Goal: Information Seeking & Learning: Check status

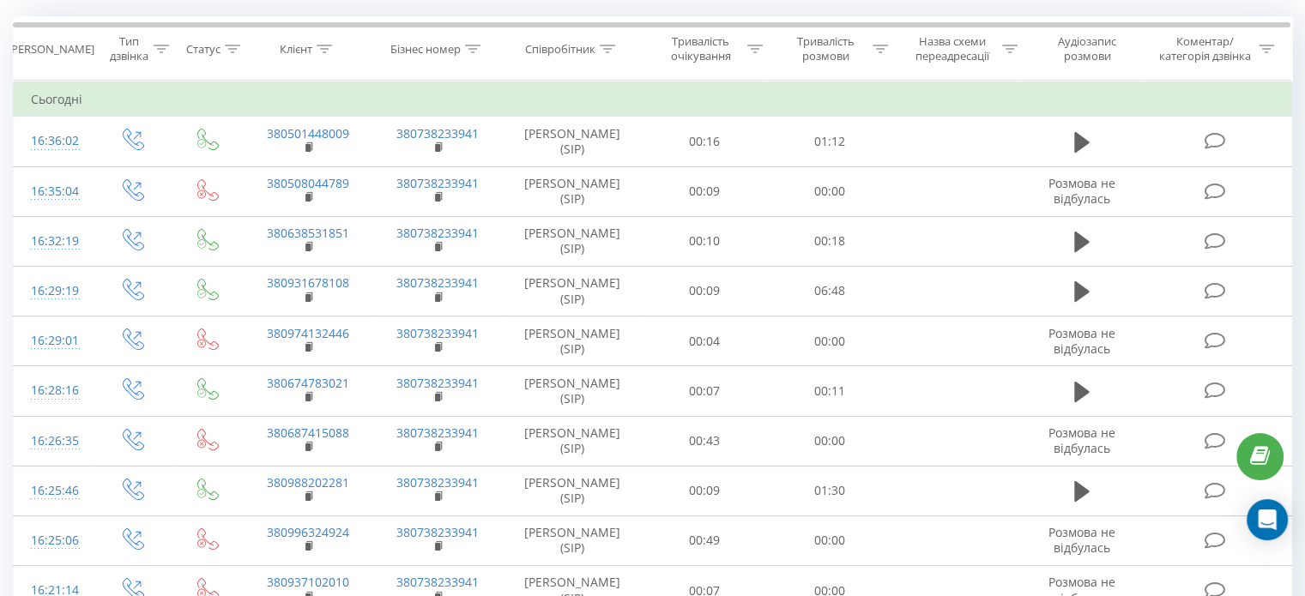
scroll to position [141, 0]
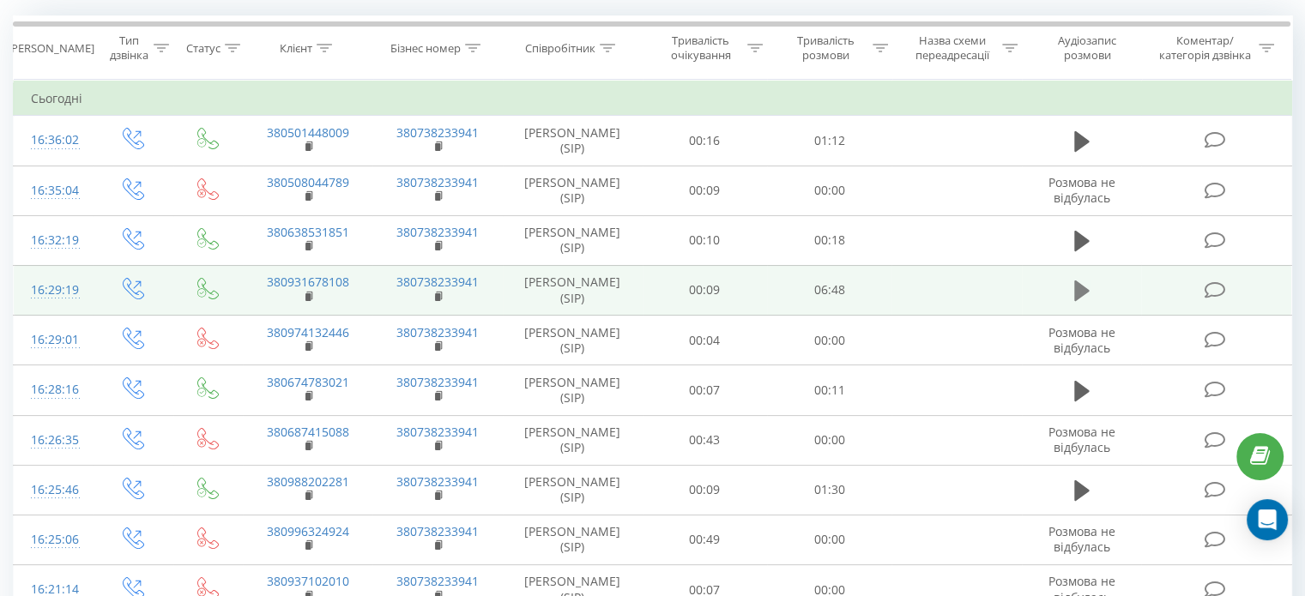
click at [1076, 282] on icon at bounding box center [1081, 290] width 15 height 21
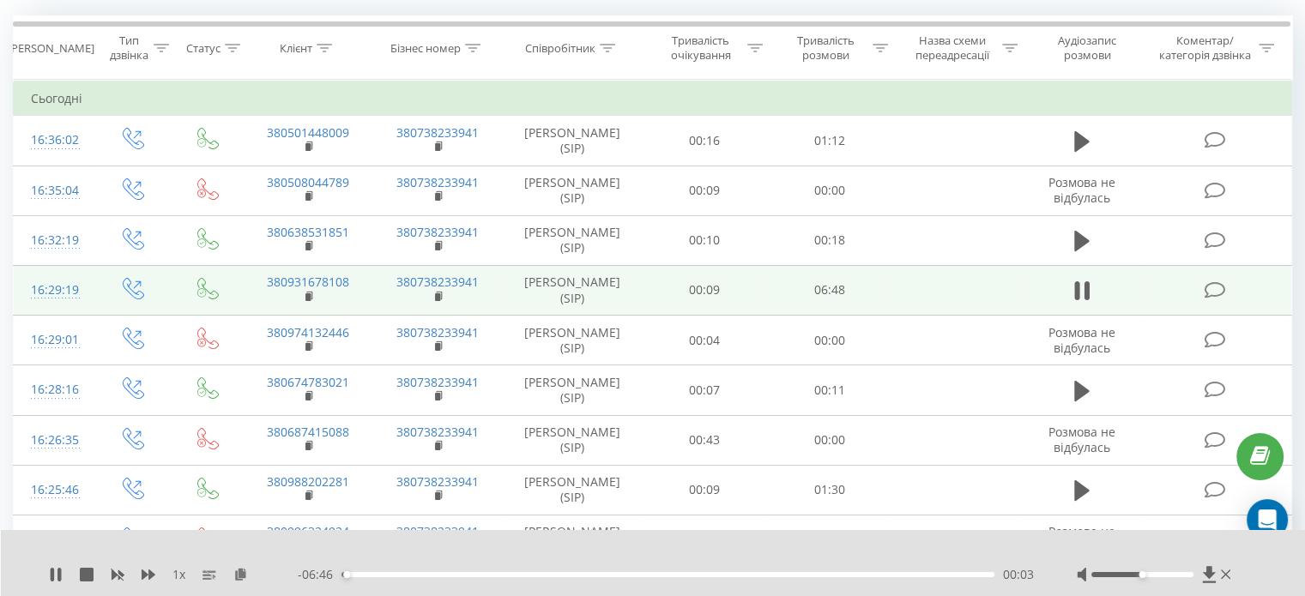
click at [354, 579] on div "- 06:46 00:03 00:03" at bounding box center [666, 574] width 736 height 17
click at [352, 576] on div "00:03" at bounding box center [667, 574] width 653 height 5
click at [360, 575] on div "00:07" at bounding box center [667, 574] width 653 height 5
click at [353, 576] on div "00:07" at bounding box center [667, 574] width 653 height 5
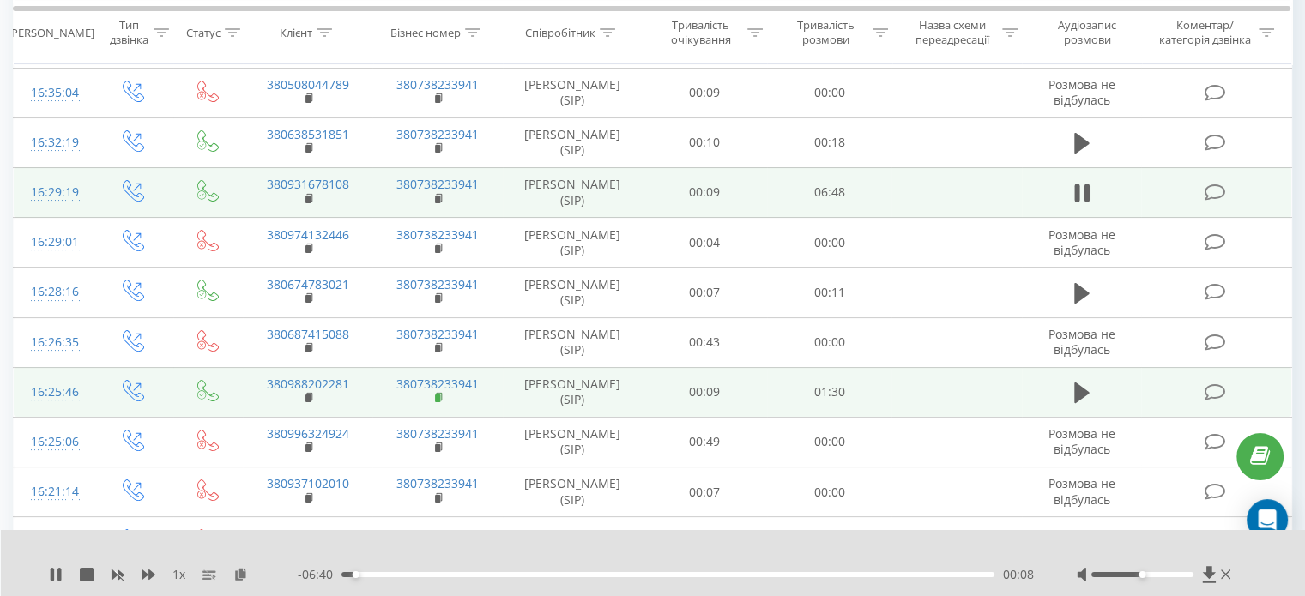
scroll to position [242, 0]
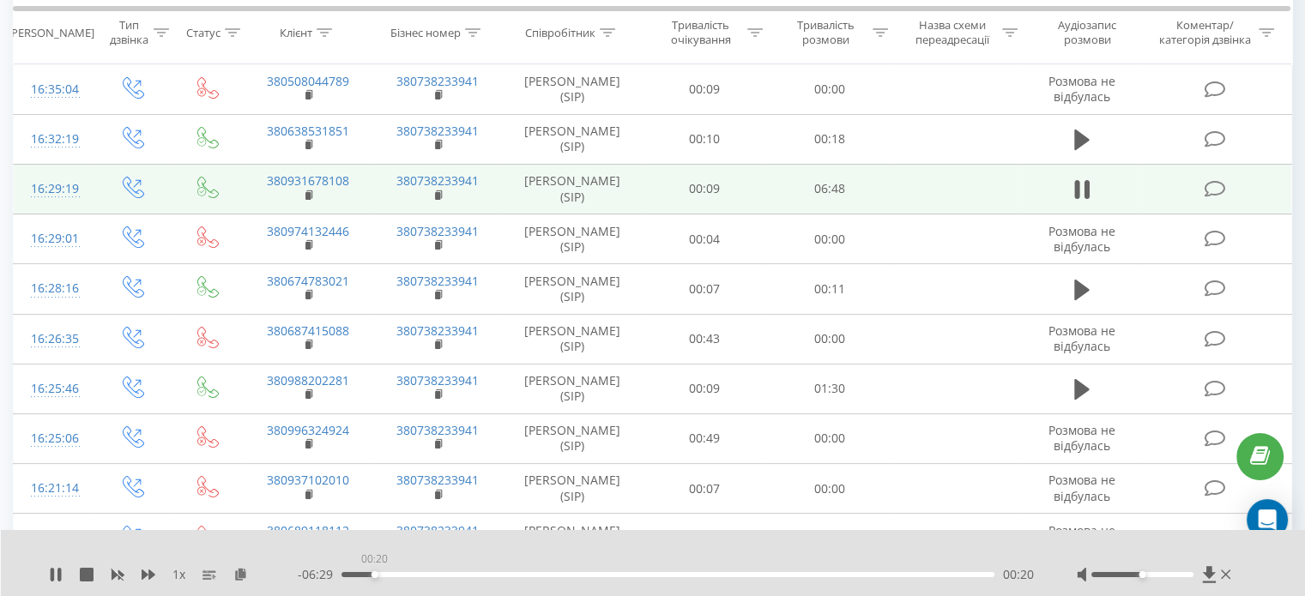
click at [374, 572] on div "00:20" at bounding box center [667, 574] width 653 height 5
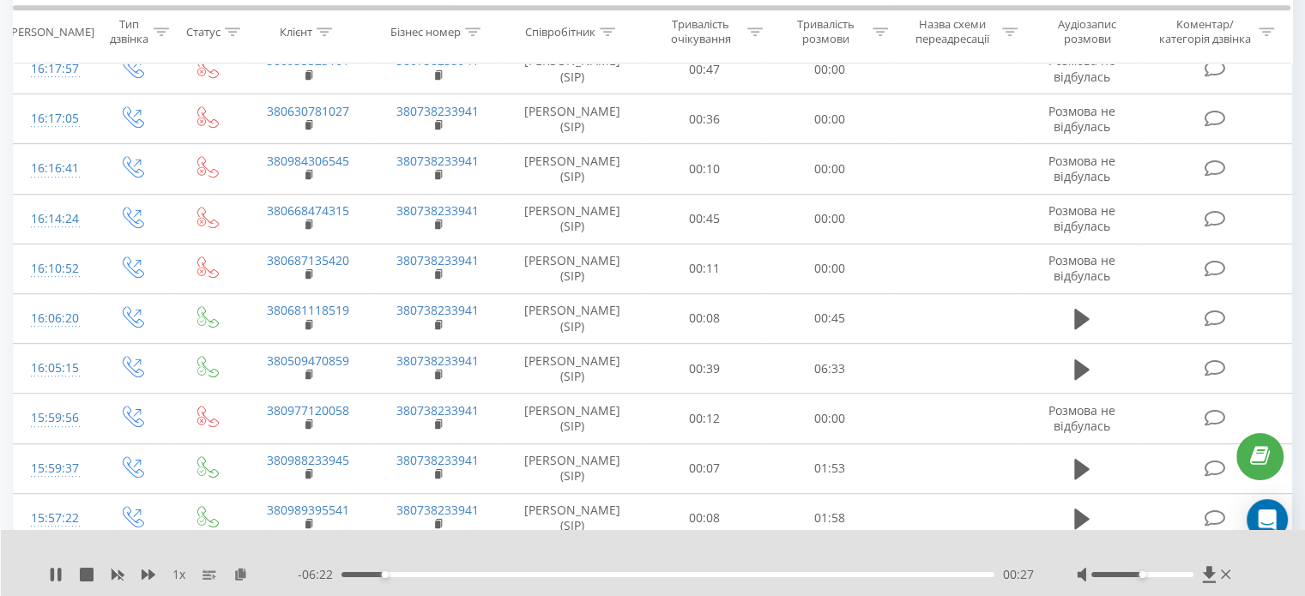
scroll to position [913, 0]
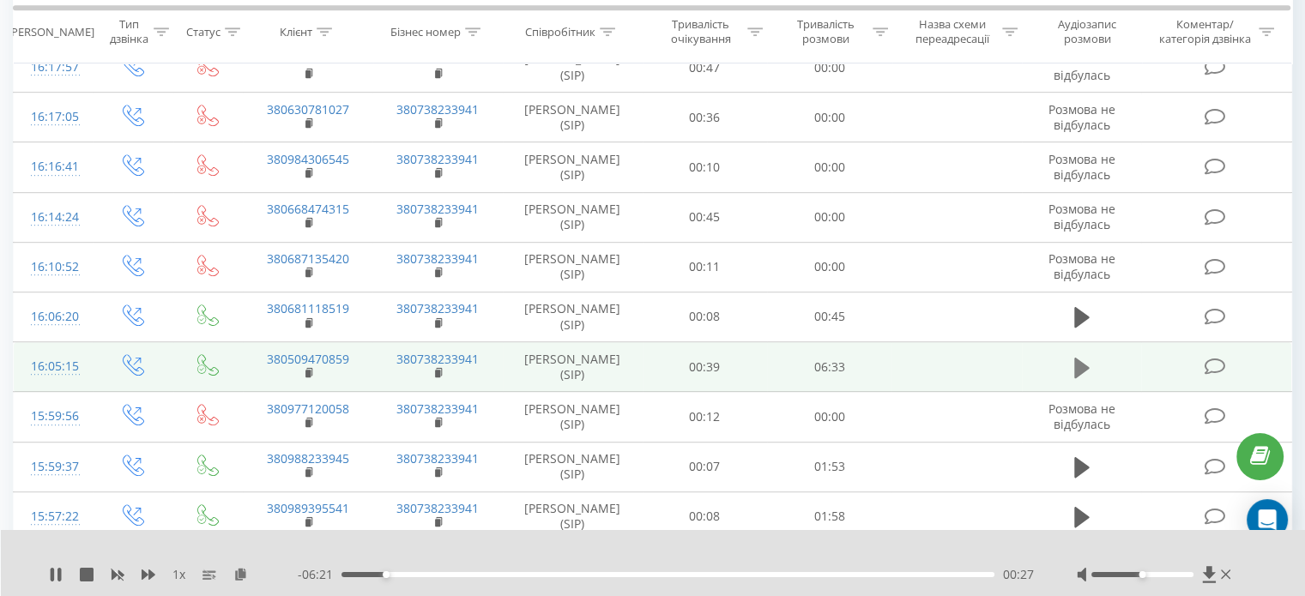
click at [1080, 359] on icon at bounding box center [1081, 367] width 15 height 21
click at [350, 576] on div "00:00" at bounding box center [667, 574] width 653 height 5
click at [360, 575] on div "00:05" at bounding box center [667, 574] width 653 height 5
click at [367, 575] on div "00:11" at bounding box center [667, 574] width 653 height 5
click at [437, 575] on div "00:55" at bounding box center [667, 574] width 653 height 5
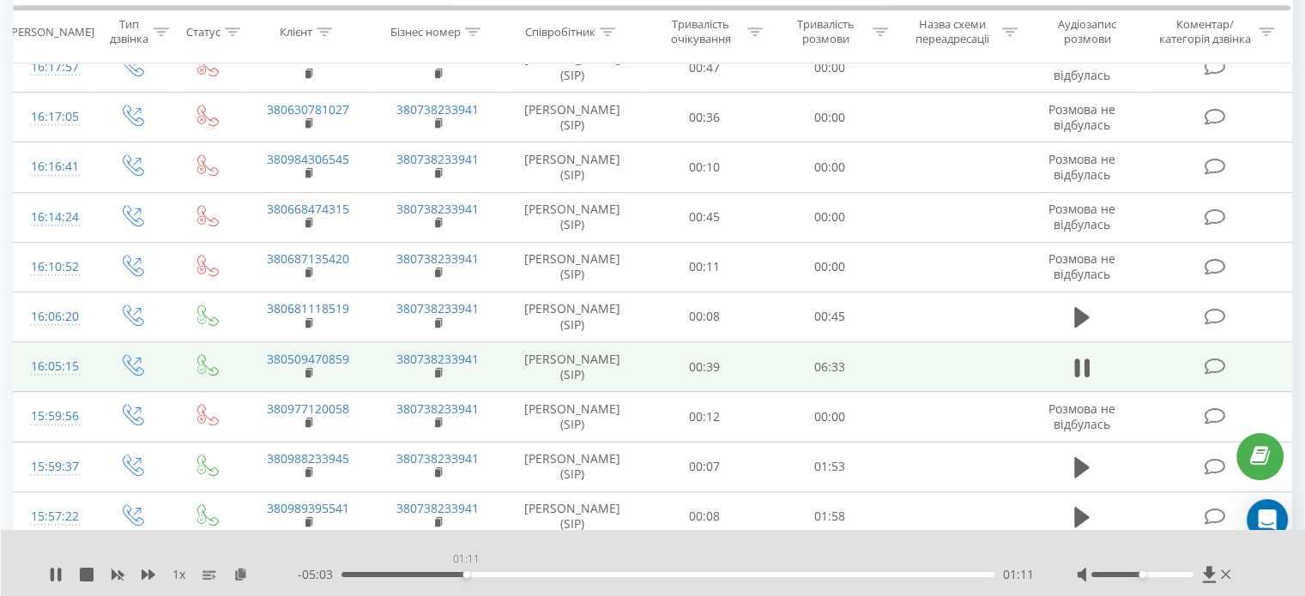
click at [466, 574] on div "01:11" at bounding box center [667, 574] width 653 height 5
click at [505, 574] on div "01:34" at bounding box center [667, 574] width 653 height 5
click at [469, 572] on div "01:42" at bounding box center [667, 574] width 653 height 5
click at [478, 575] on div "01:15" at bounding box center [667, 574] width 653 height 5
click at [497, 572] on div "01:30" at bounding box center [667, 574] width 653 height 5
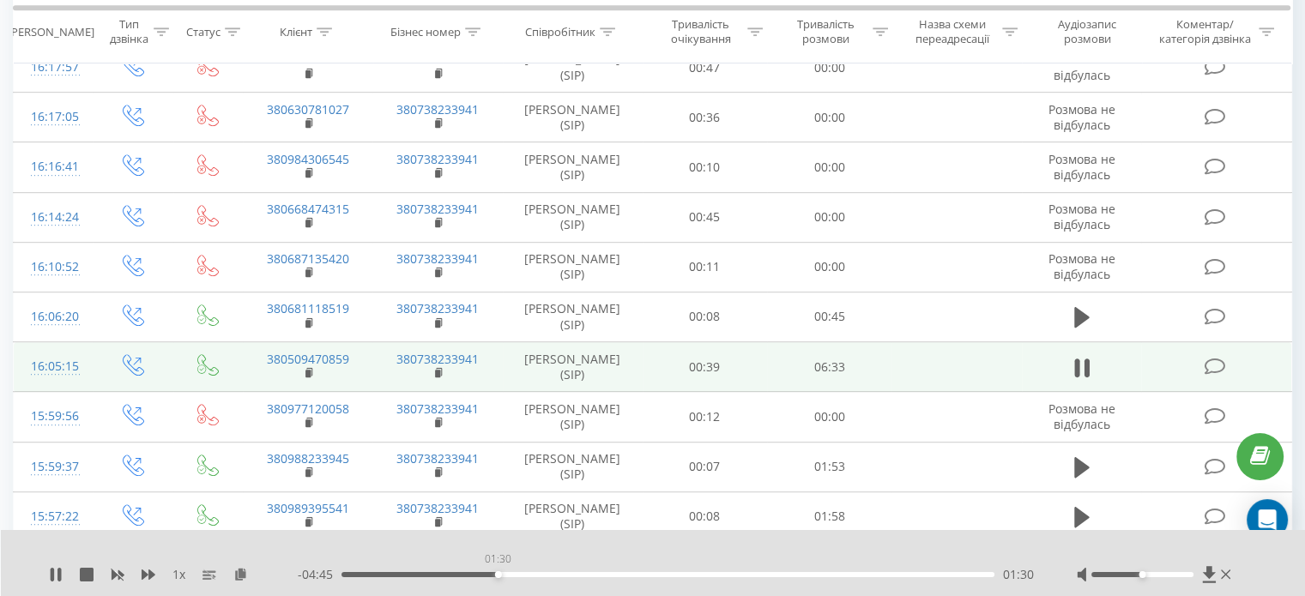
click at [497, 573] on div "01:30" at bounding box center [667, 574] width 653 height 5
click at [492, 573] on div "01:31" at bounding box center [667, 574] width 653 height 5
click at [537, 575] on div "01:47" at bounding box center [667, 574] width 653 height 5
click at [545, 574] on div "01:54" at bounding box center [667, 574] width 653 height 5
click at [561, 574] on div "00:00" at bounding box center [667, 574] width 653 height 5
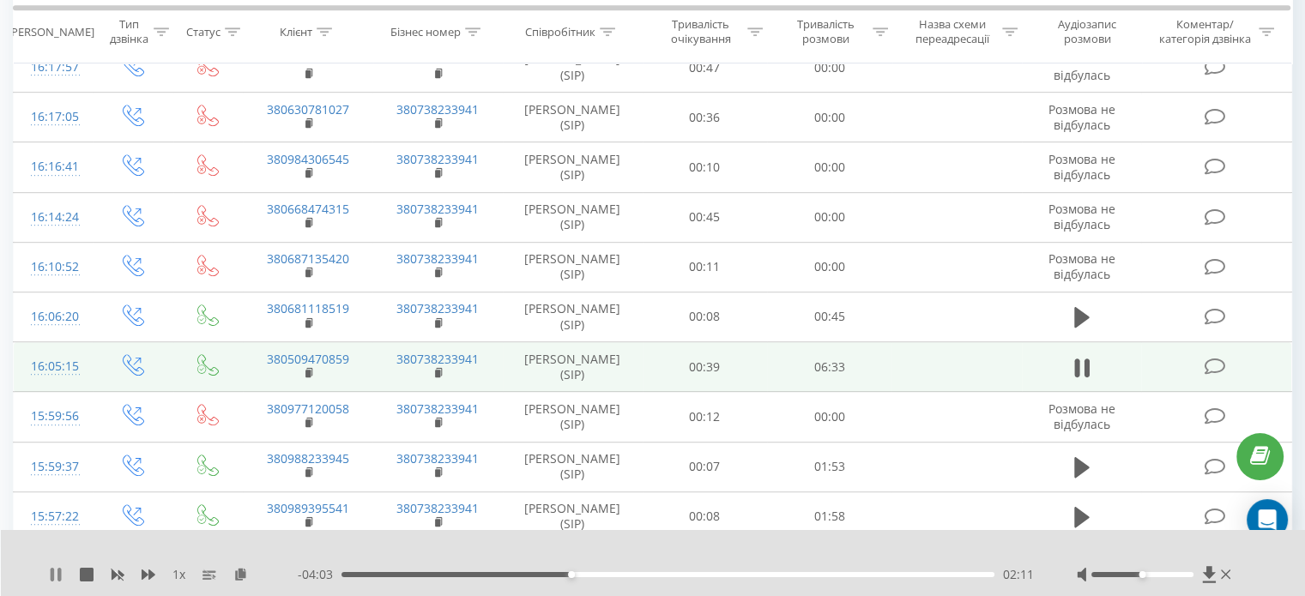
click at [50, 570] on icon at bounding box center [56, 575] width 14 height 14
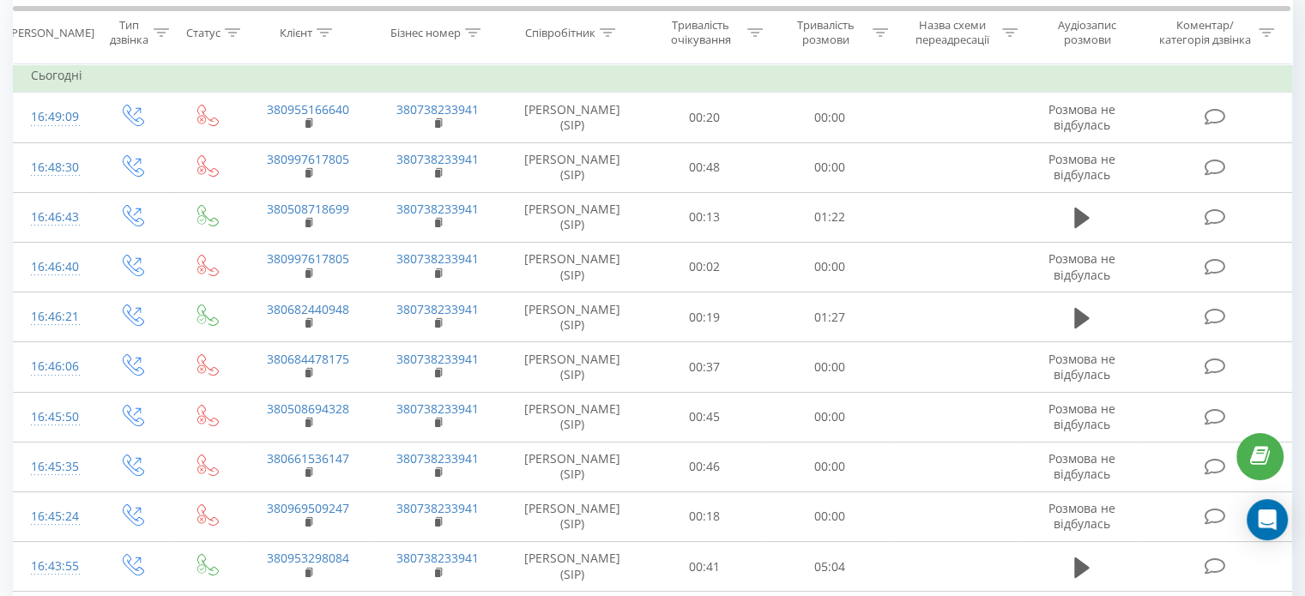
scroll to position [165, 0]
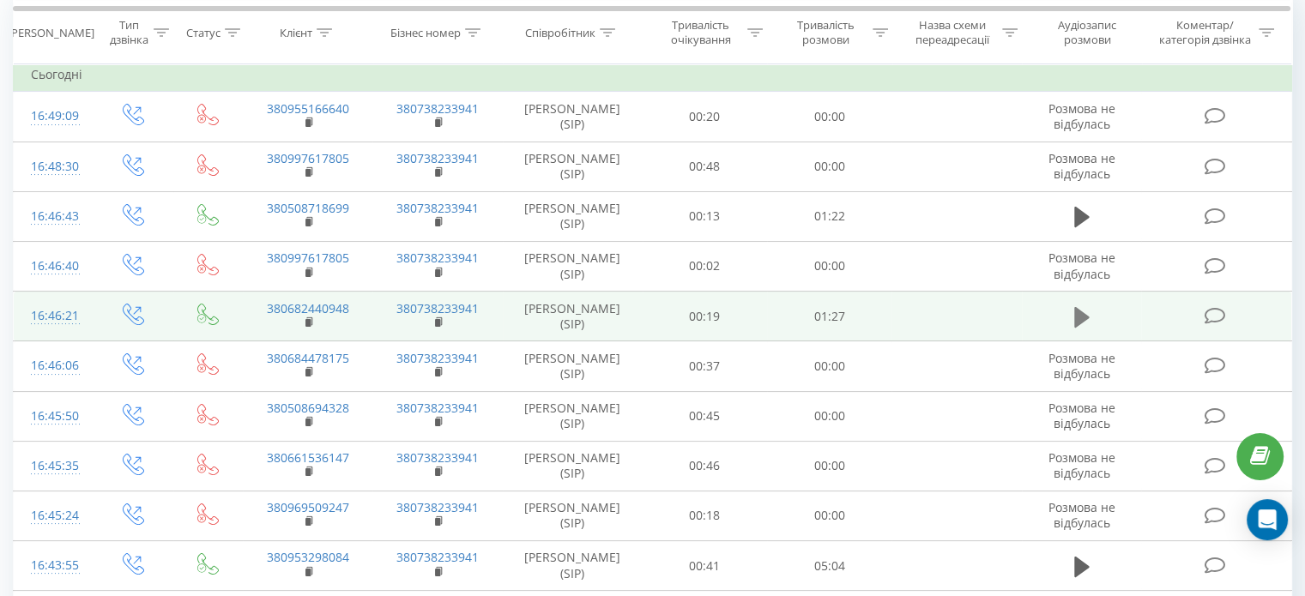
click at [1088, 313] on icon at bounding box center [1081, 317] width 15 height 24
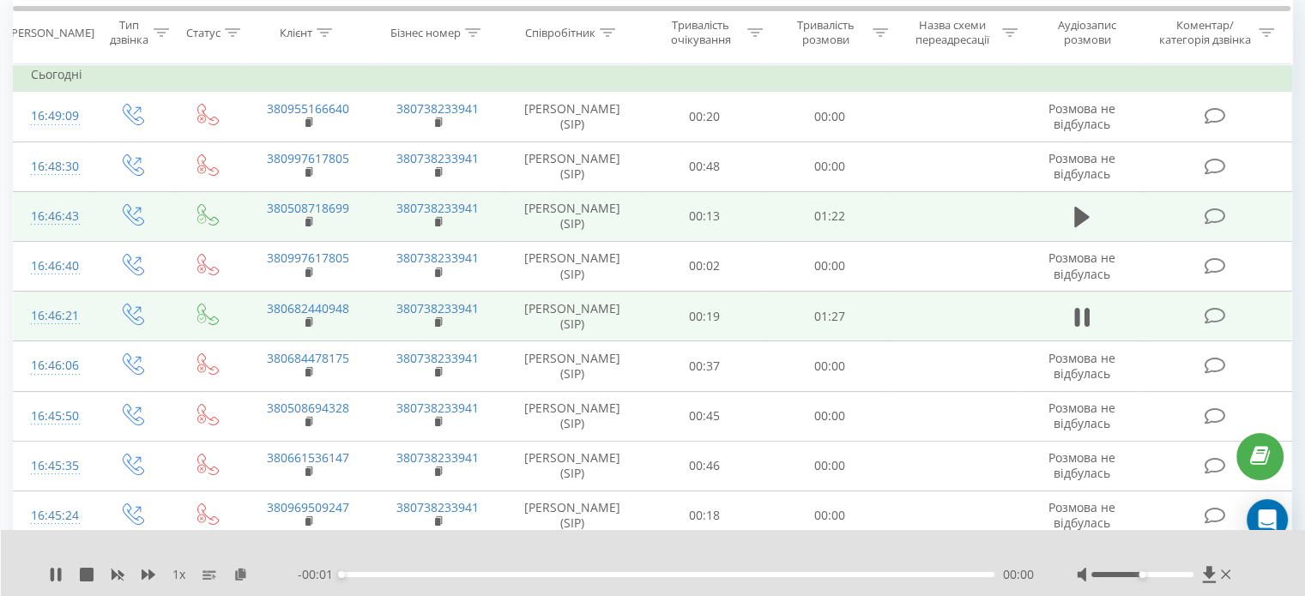
scroll to position [352, 0]
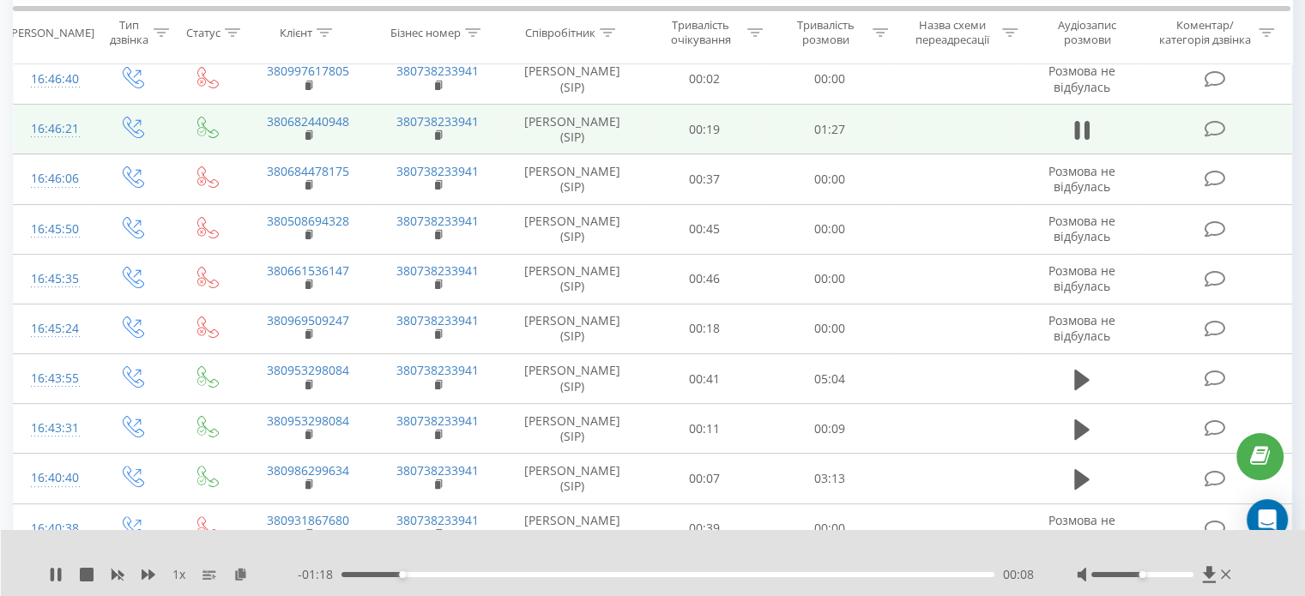
click at [468, 577] on div "- 01:18 00:08 00:08" at bounding box center [666, 574] width 736 height 17
click at [443, 572] on div "00:08" at bounding box center [667, 574] width 653 height 5
click at [475, 575] on div "00:14" at bounding box center [667, 574] width 653 height 5
click at [635, 570] on div "- 01:08 00:18 00:18" at bounding box center [666, 574] width 736 height 17
click at [637, 576] on div "00:19" at bounding box center [667, 574] width 653 height 5
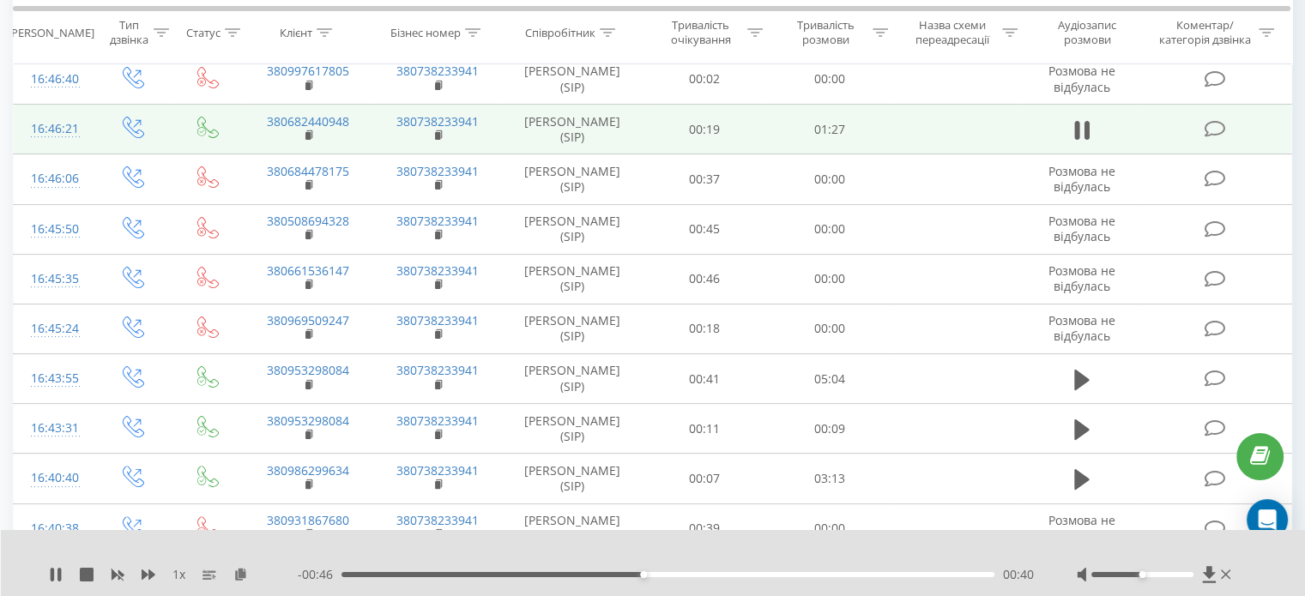
click at [679, 575] on div "00:40" at bounding box center [667, 574] width 653 height 5
click at [710, 572] on div "00:49" at bounding box center [667, 574] width 653 height 5
click at [735, 575] on div "00:52" at bounding box center [667, 574] width 653 height 5
click at [770, 573] on div "00:57" at bounding box center [667, 574] width 653 height 5
click at [801, 575] on div "00:58" at bounding box center [667, 574] width 653 height 5
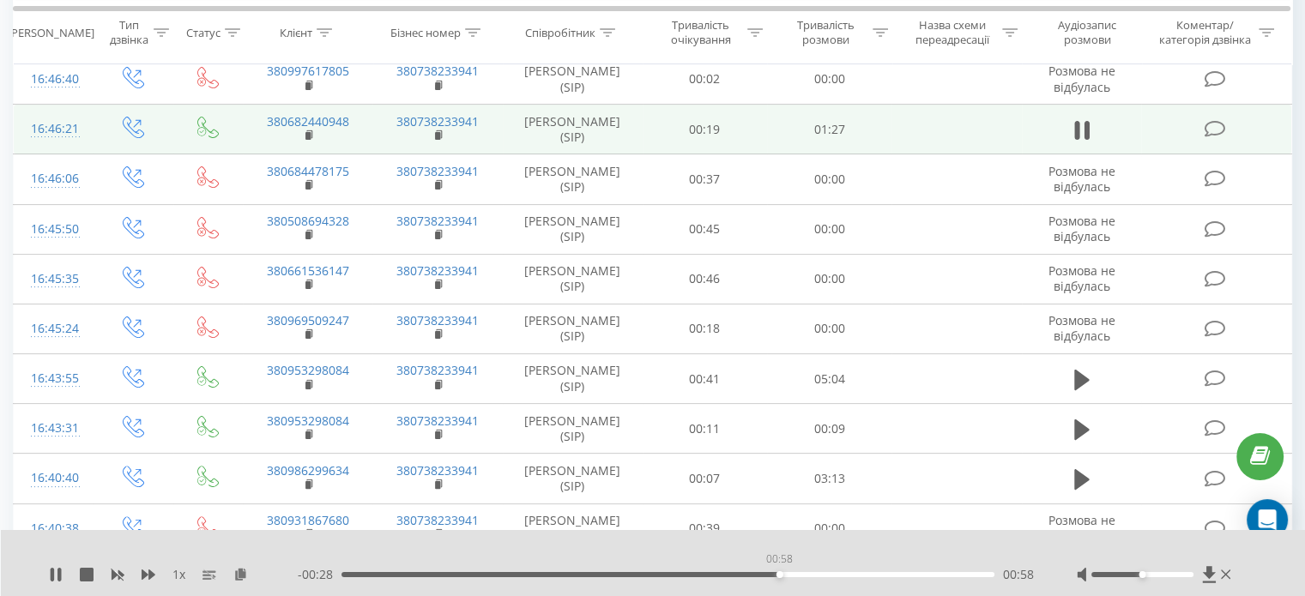
click at [779, 575] on div "00:58" at bounding box center [667, 574] width 653 height 5
click at [841, 575] on div "01:06" at bounding box center [667, 574] width 653 height 5
click at [865, 573] on div "01:08" at bounding box center [667, 574] width 653 height 5
click at [889, 571] on div "- 00:16 01:10 01:10" at bounding box center [666, 574] width 736 height 17
click at [895, 577] on div "- 00:15 01:11 01:11" at bounding box center [666, 574] width 736 height 17
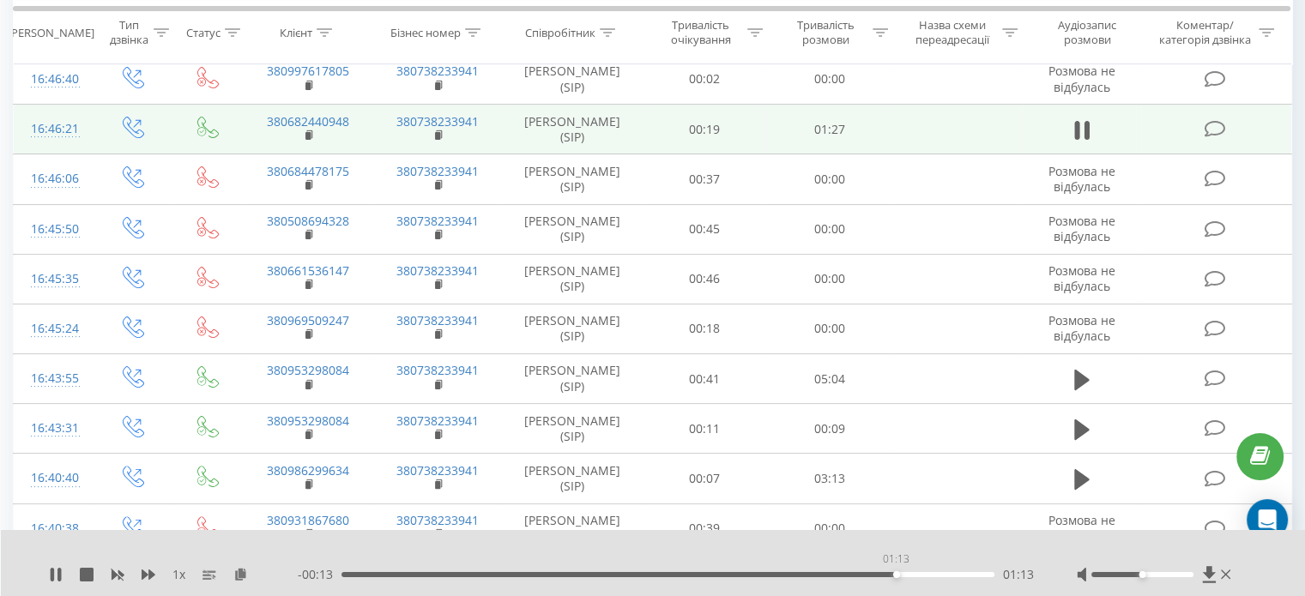
click at [895, 575] on div "01:13" at bounding box center [667, 574] width 653 height 5
click at [945, 575] on div "01:20" at bounding box center [667, 574] width 653 height 5
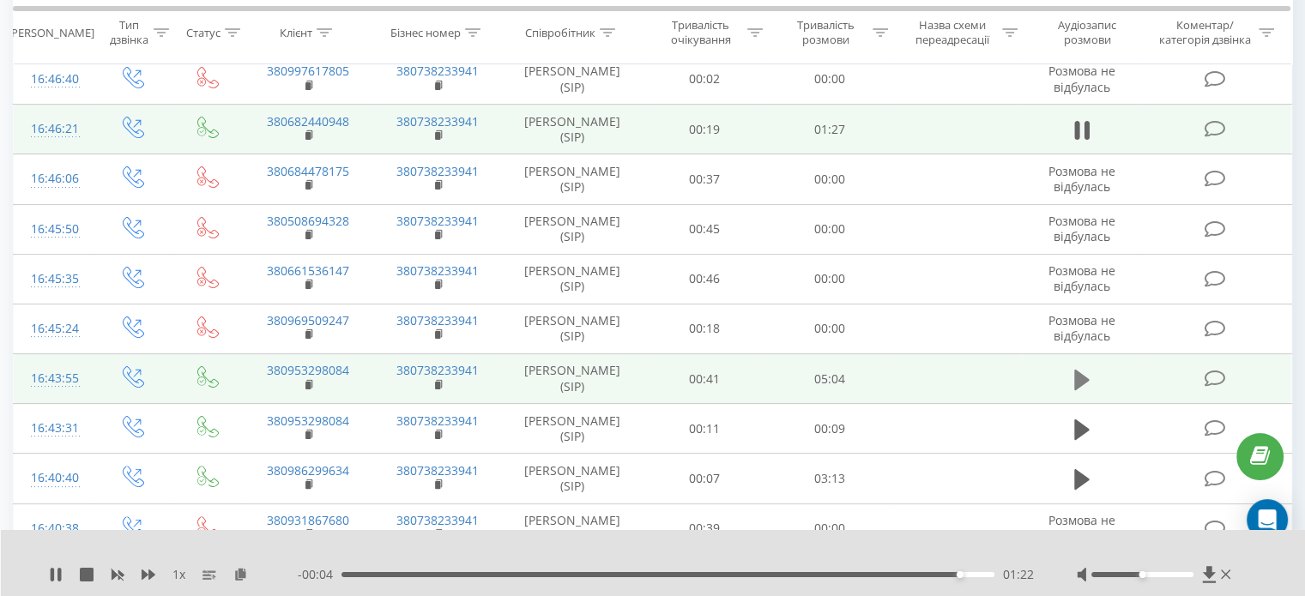
click at [1070, 382] on button at bounding box center [1082, 380] width 26 height 26
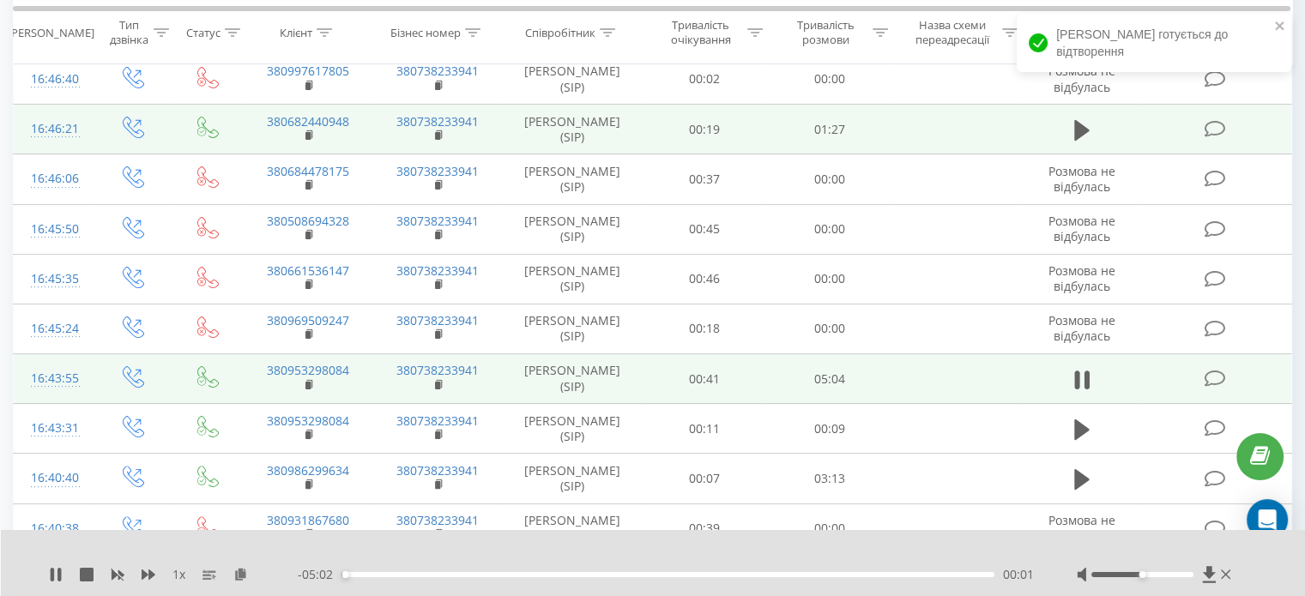
click at [363, 579] on div "- 05:02 00:01 00:01" at bounding box center [666, 574] width 736 height 17
click at [45, 584] on div "1 x - 03:52 01:11 01:11" at bounding box center [653, 563] width 1305 height 66
click at [58, 574] on icon at bounding box center [58, 575] width 3 height 14
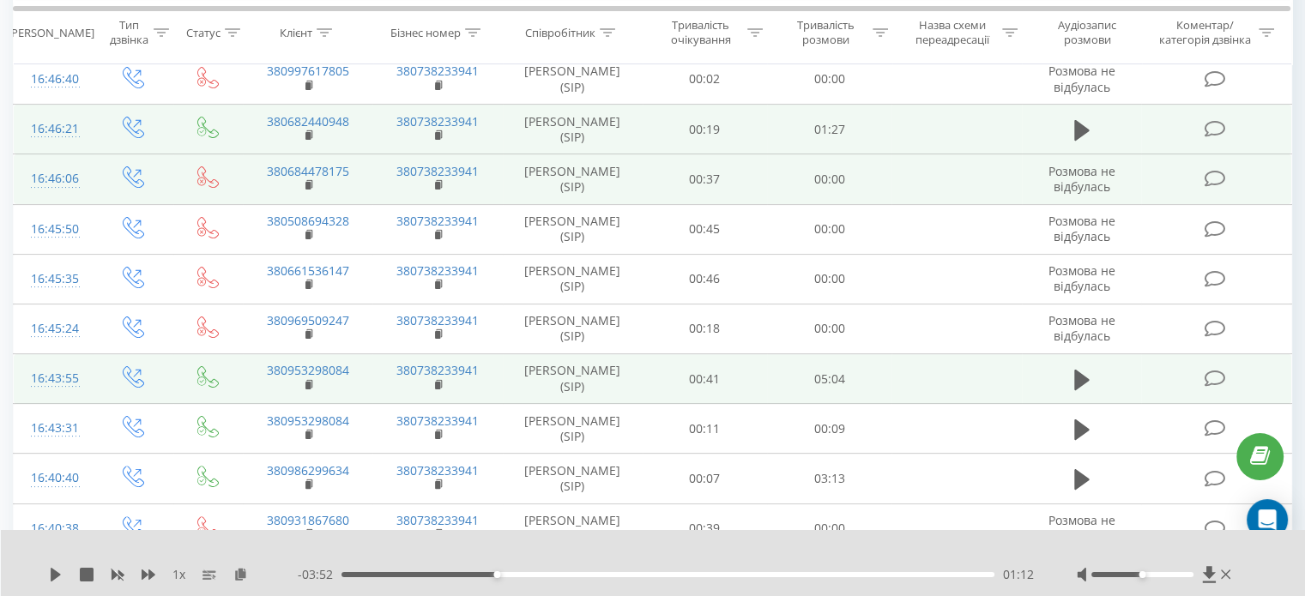
scroll to position [0, 0]
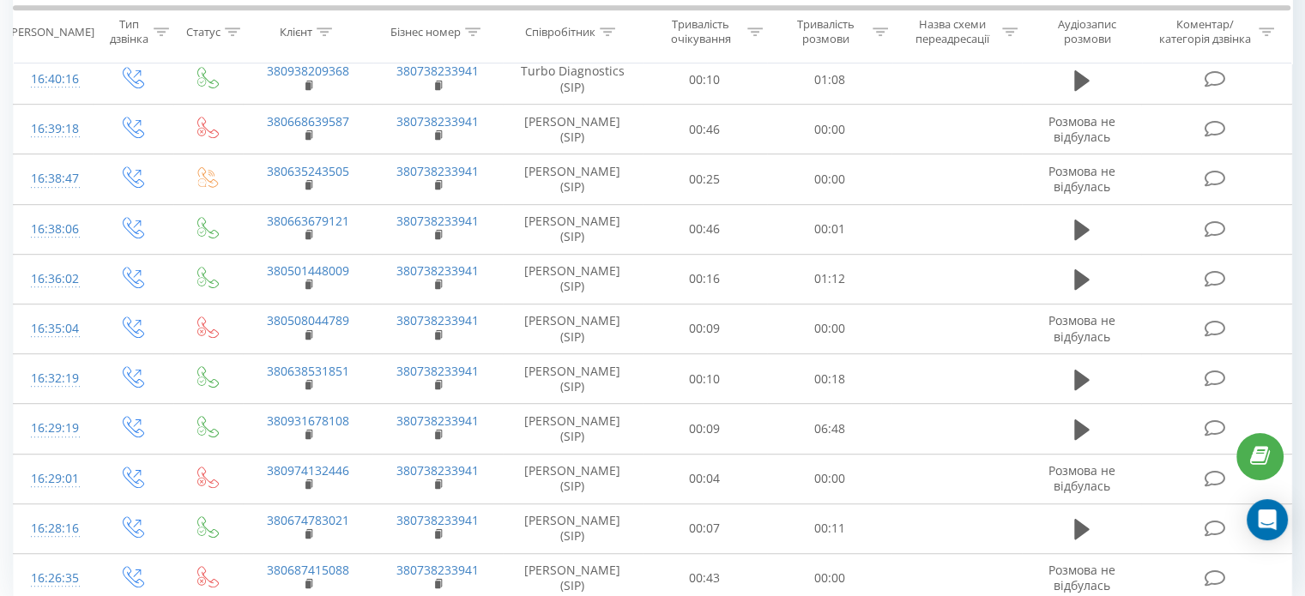
scroll to position [967, 0]
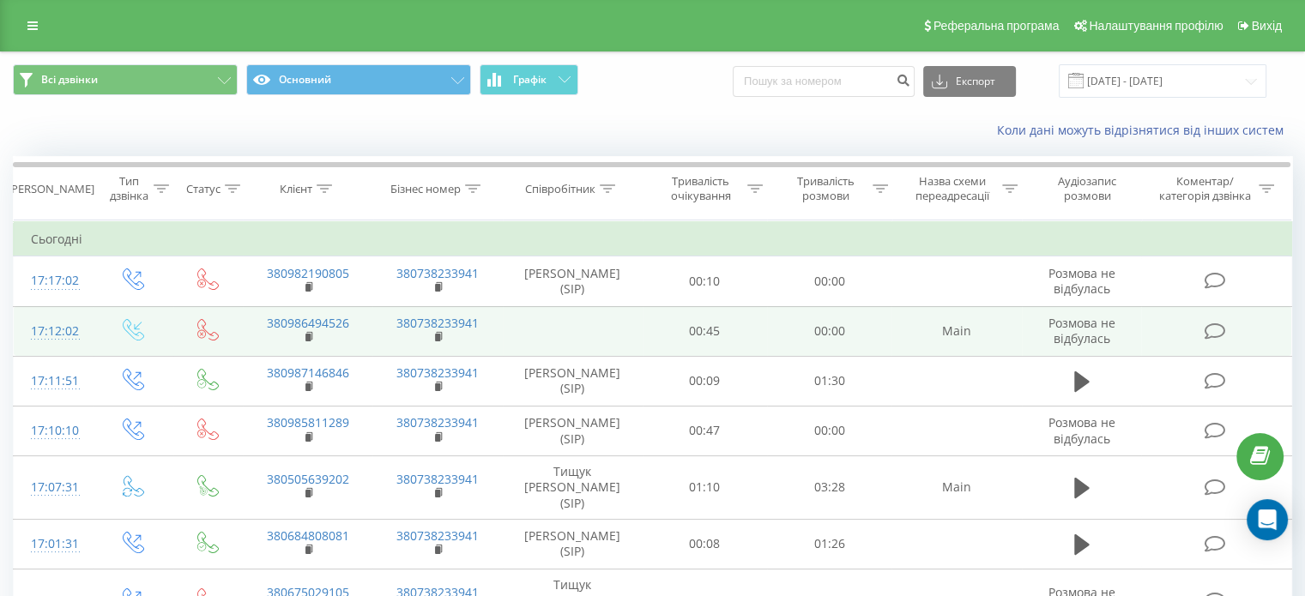
click at [934, 321] on td "Main" at bounding box center [956, 331] width 130 height 50
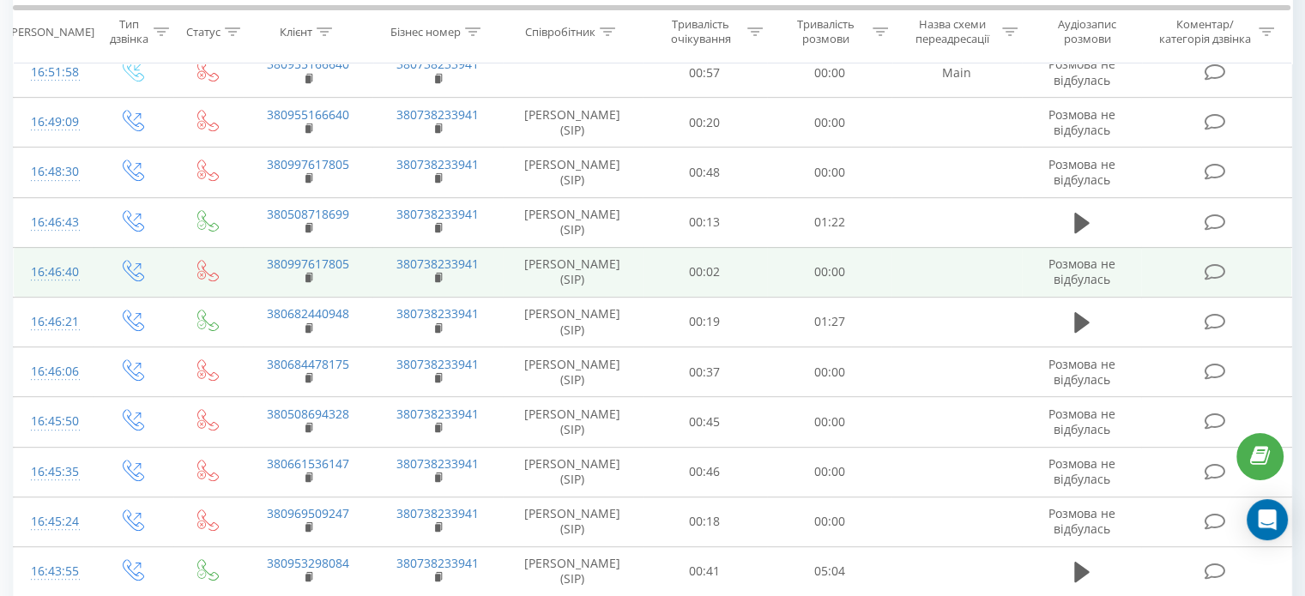
scroll to position [738, 0]
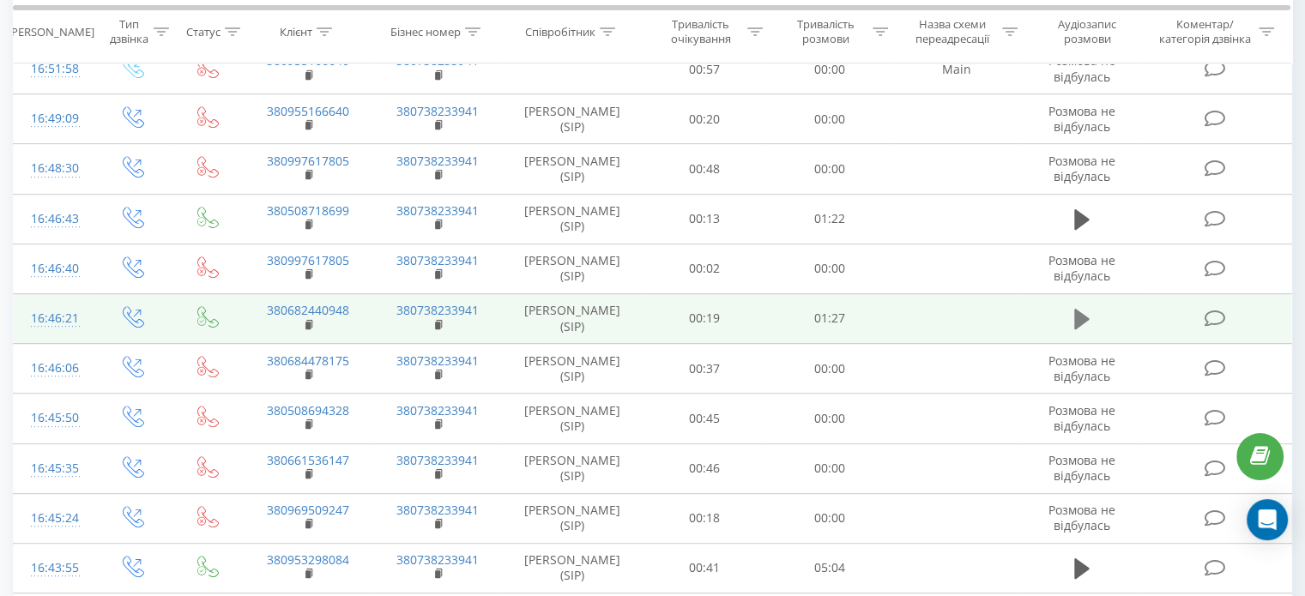
click at [1080, 310] on icon at bounding box center [1081, 319] width 15 height 21
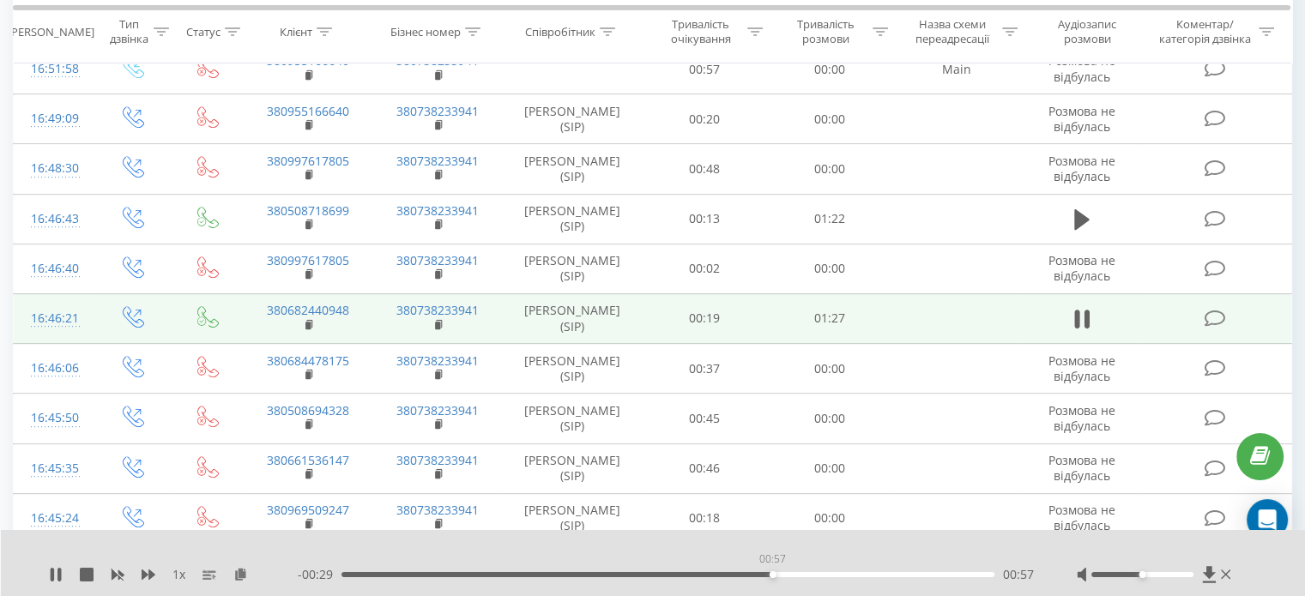
click at [772, 572] on div "00:57" at bounding box center [667, 574] width 653 height 5
click at [62, 575] on icon at bounding box center [56, 575] width 14 height 14
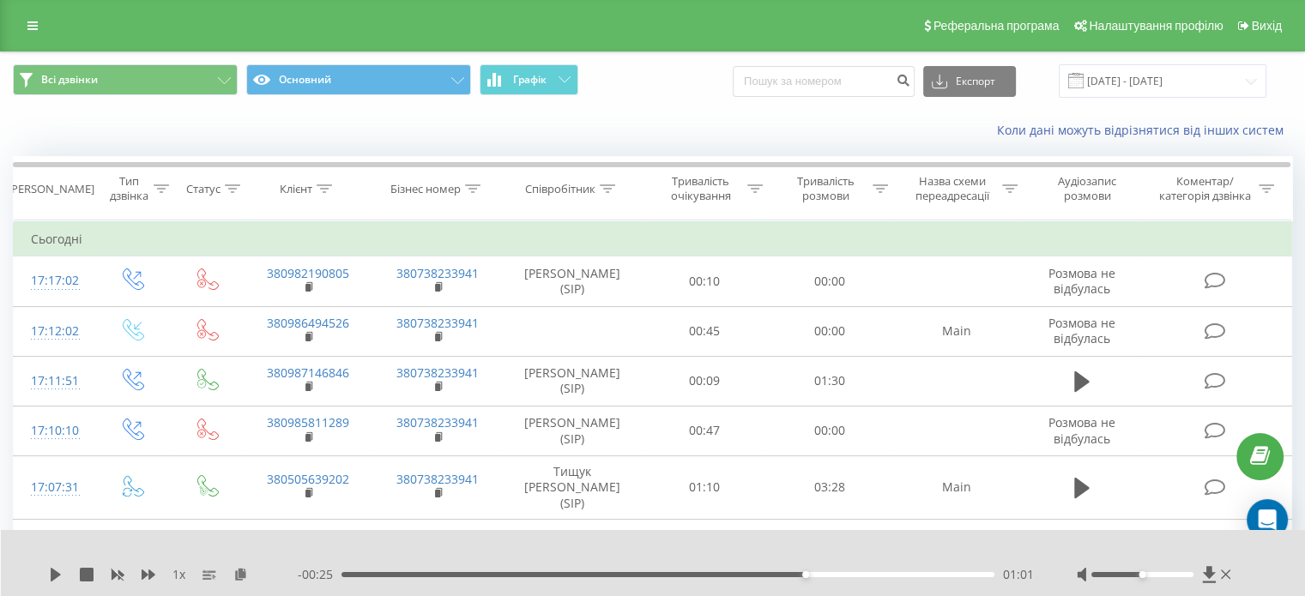
scroll to position [0, 0]
